Goal: Task Accomplishment & Management: Use online tool/utility

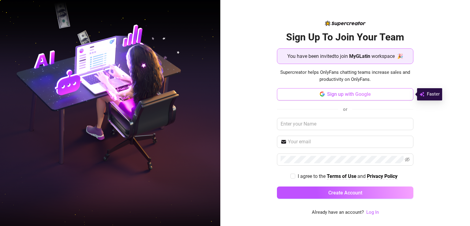
click at [383, 92] on button "Sign up with Google" at bounding box center [345, 94] width 136 height 12
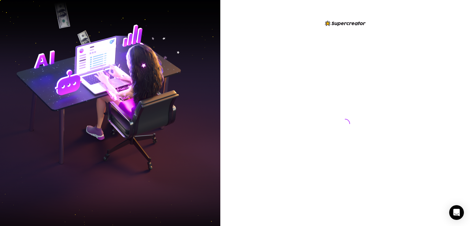
click at [273, 177] on div at bounding box center [345, 113] width 250 height 226
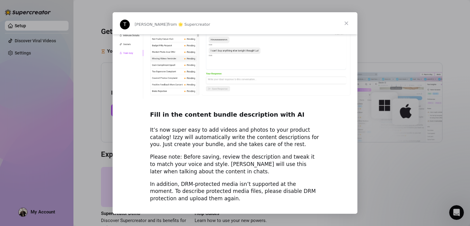
scroll to position [841, 0]
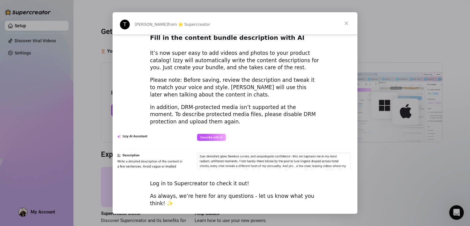
click at [188, 2] on div "Intercom messenger" at bounding box center [235, 113] width 470 height 226
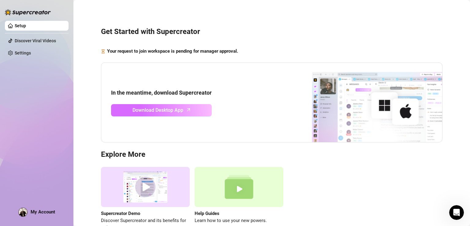
click at [170, 109] on span "Download Desktop App" at bounding box center [157, 110] width 51 height 8
